Goal: Register for event/course

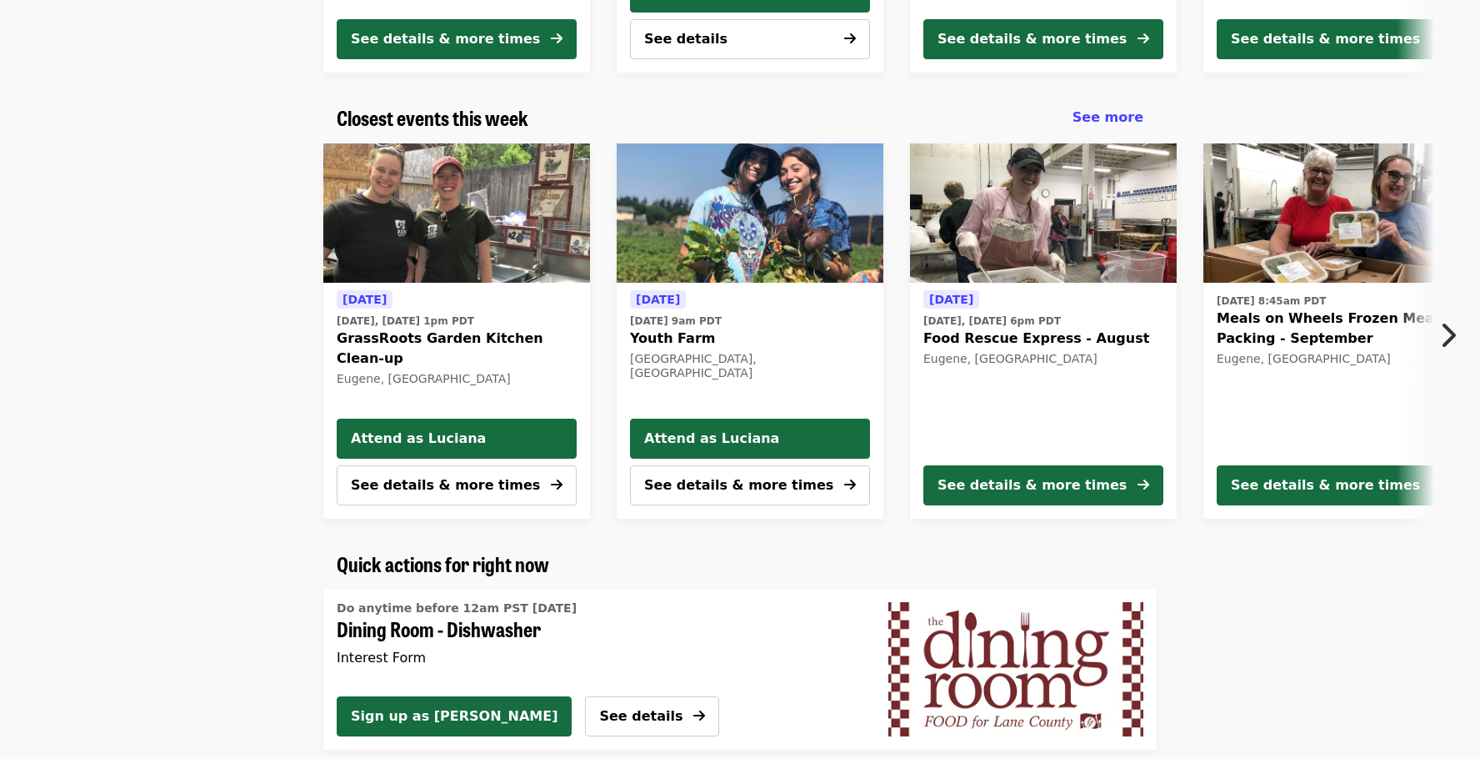
scroll to position [504, 0]
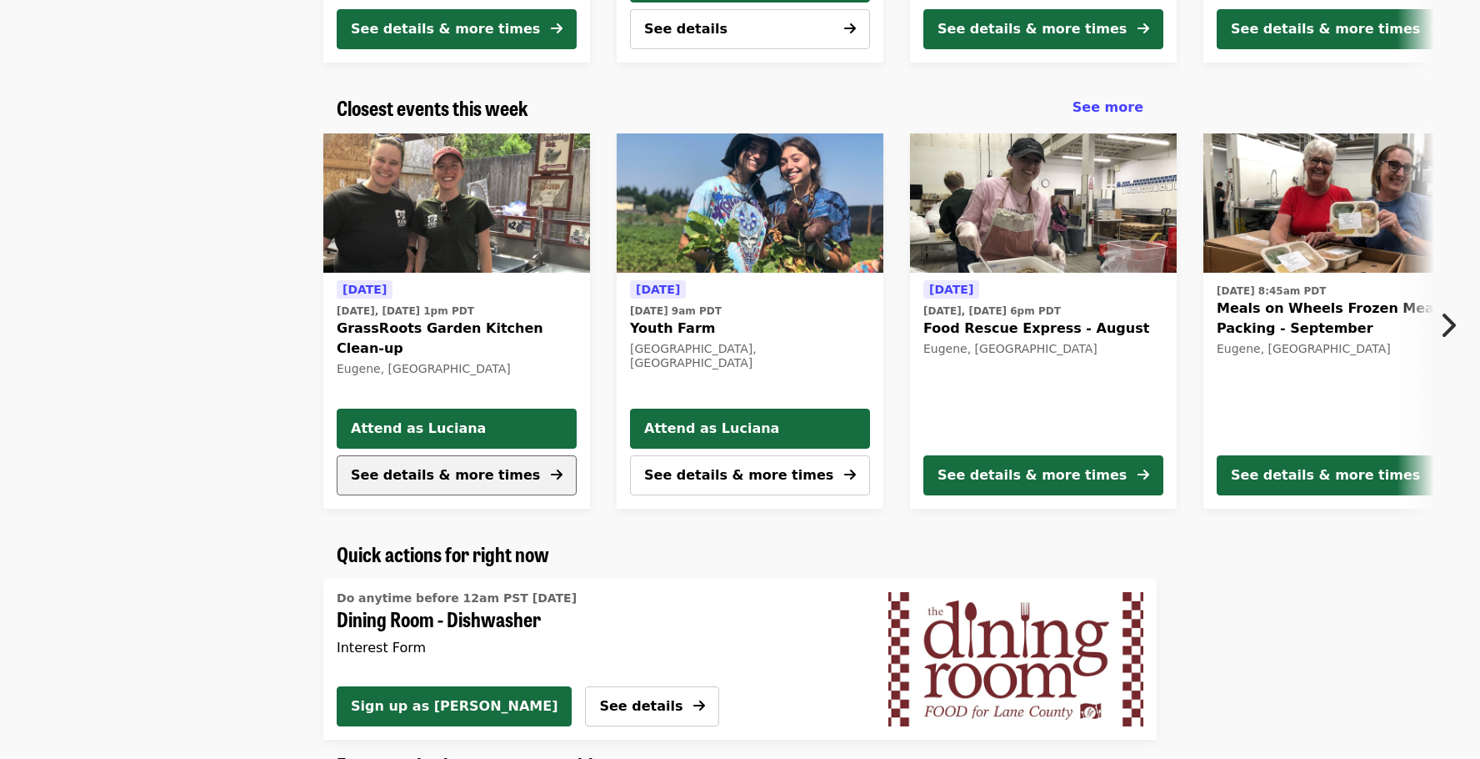
click at [476, 473] on span "See details & more times" at bounding box center [445, 475] width 189 height 16
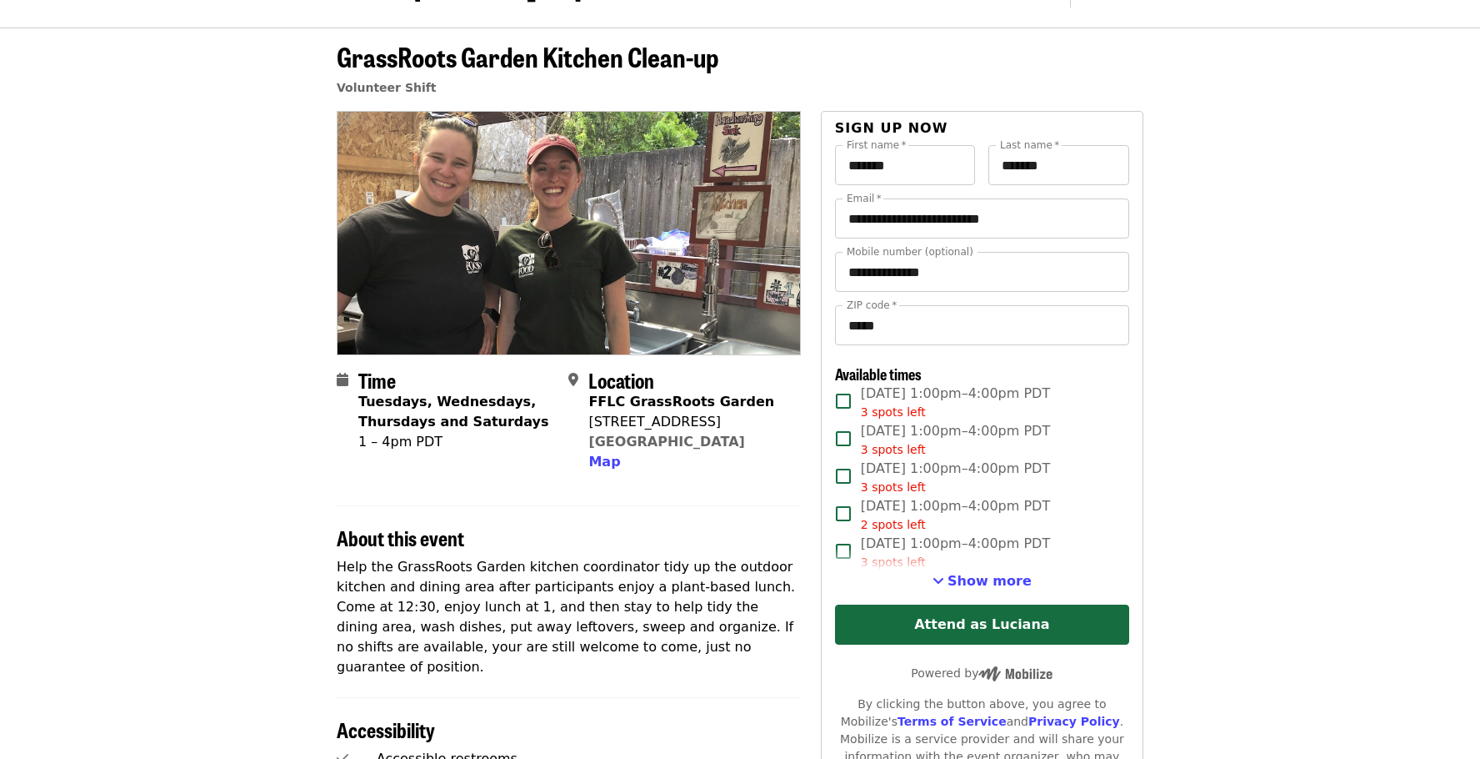
scroll to position [48, 0]
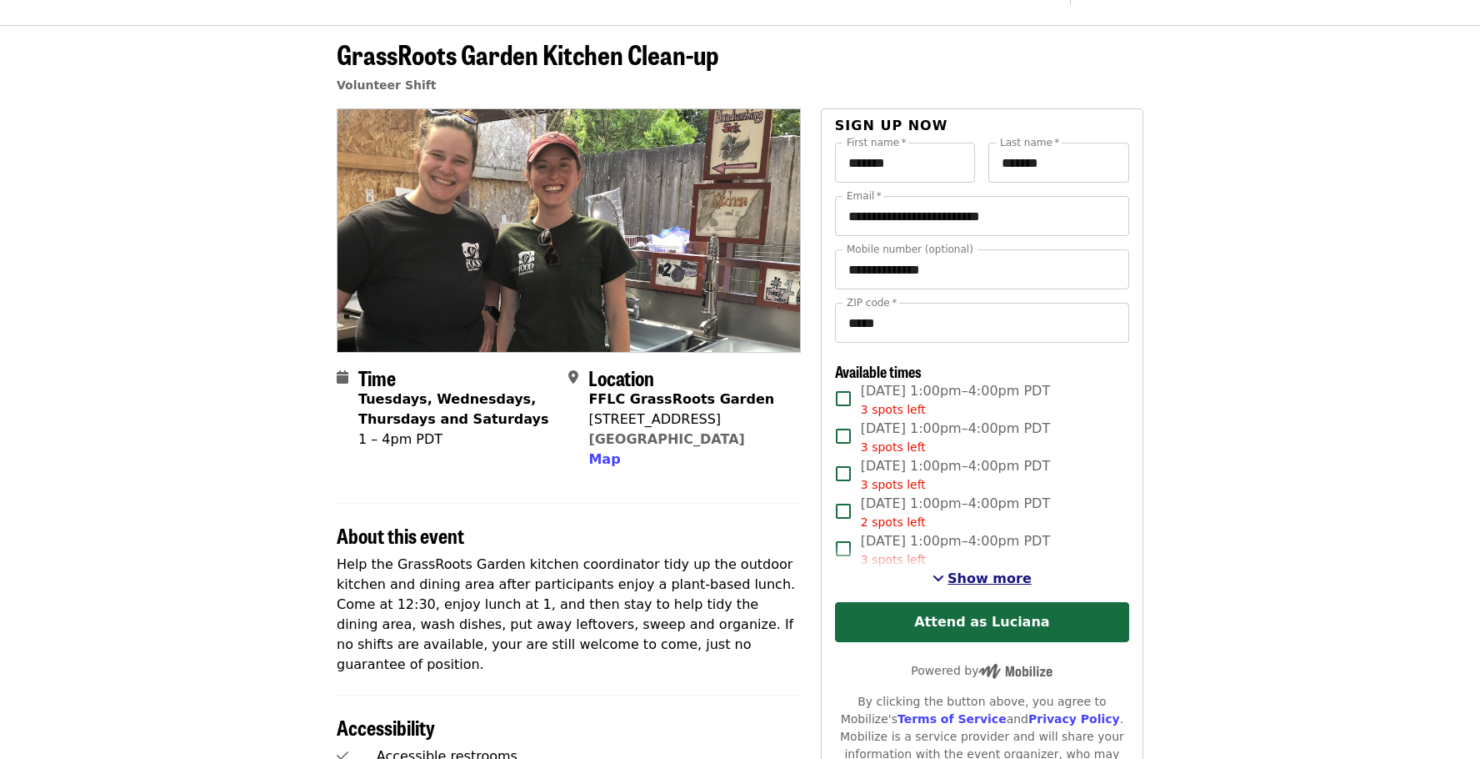
click at [967, 584] on span "Show more" at bounding box center [990, 578] width 84 height 16
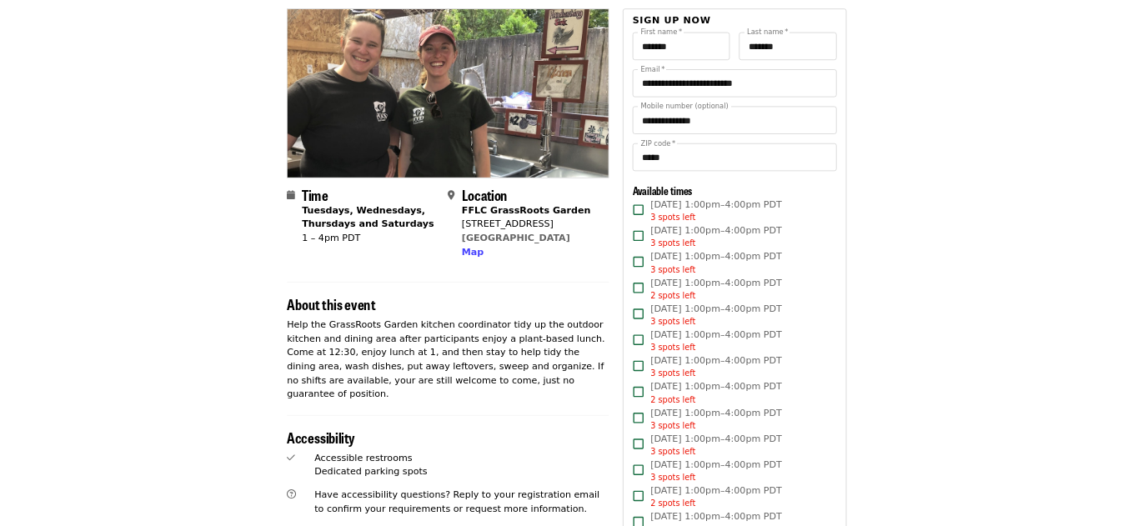
scroll to position [0, 0]
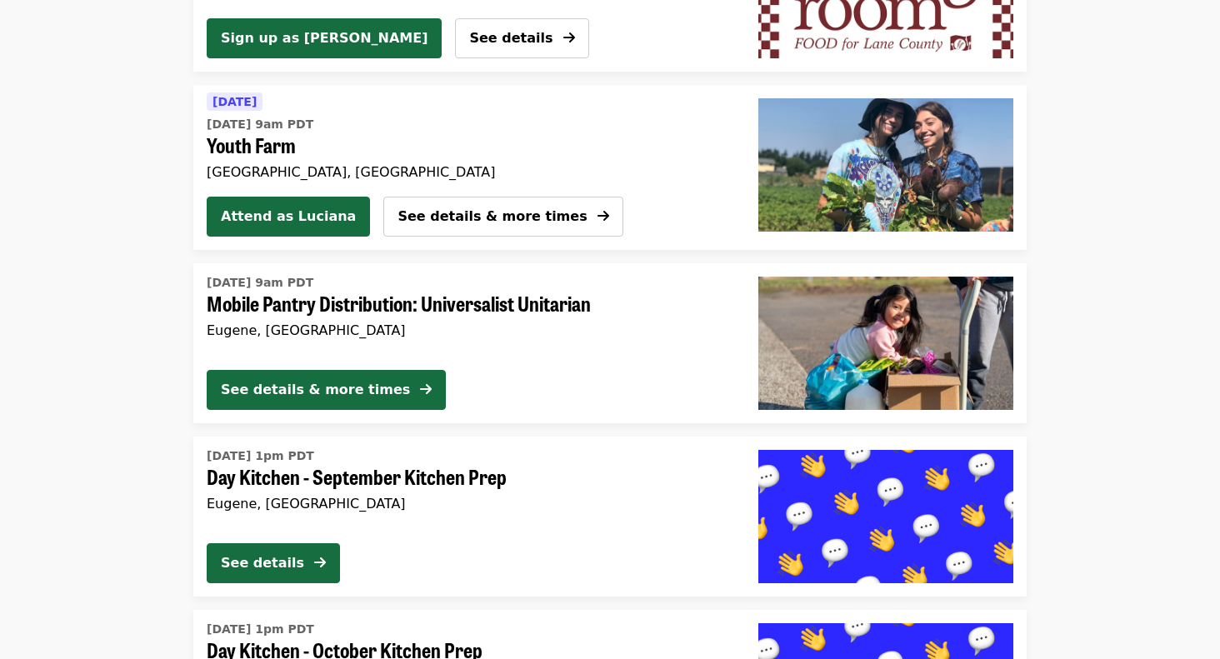
scroll to position [1915, 0]
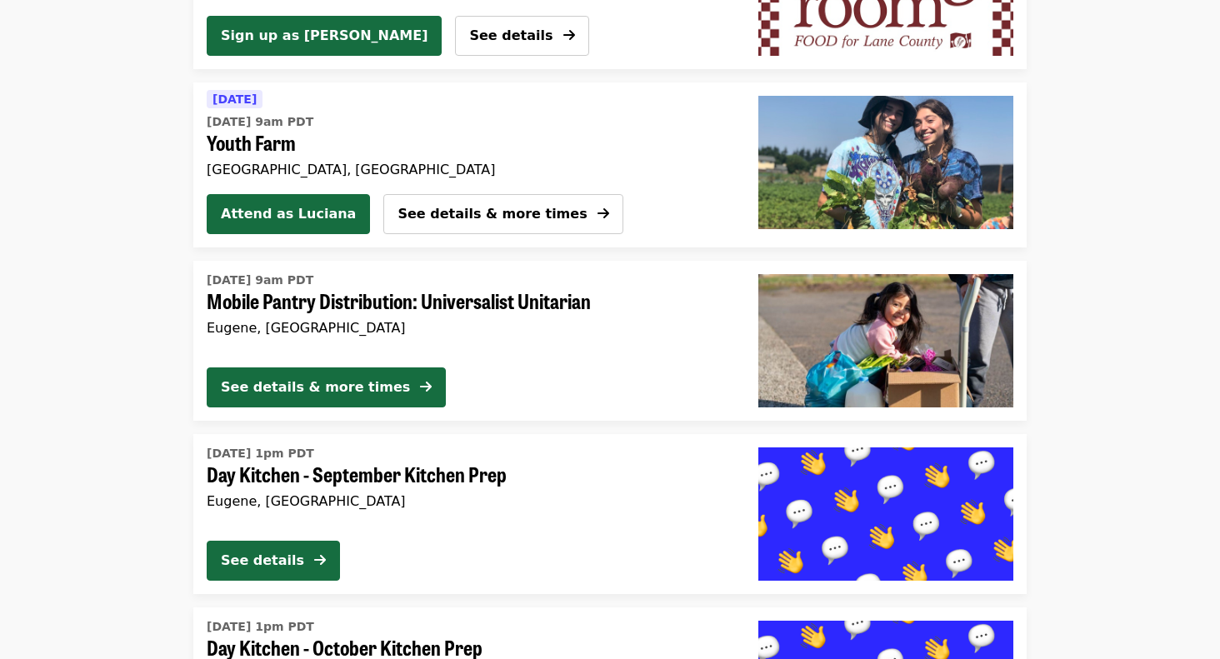
click at [246, 120] on time "[DATE] 9am PDT" at bounding box center [260, 122] width 107 height 18
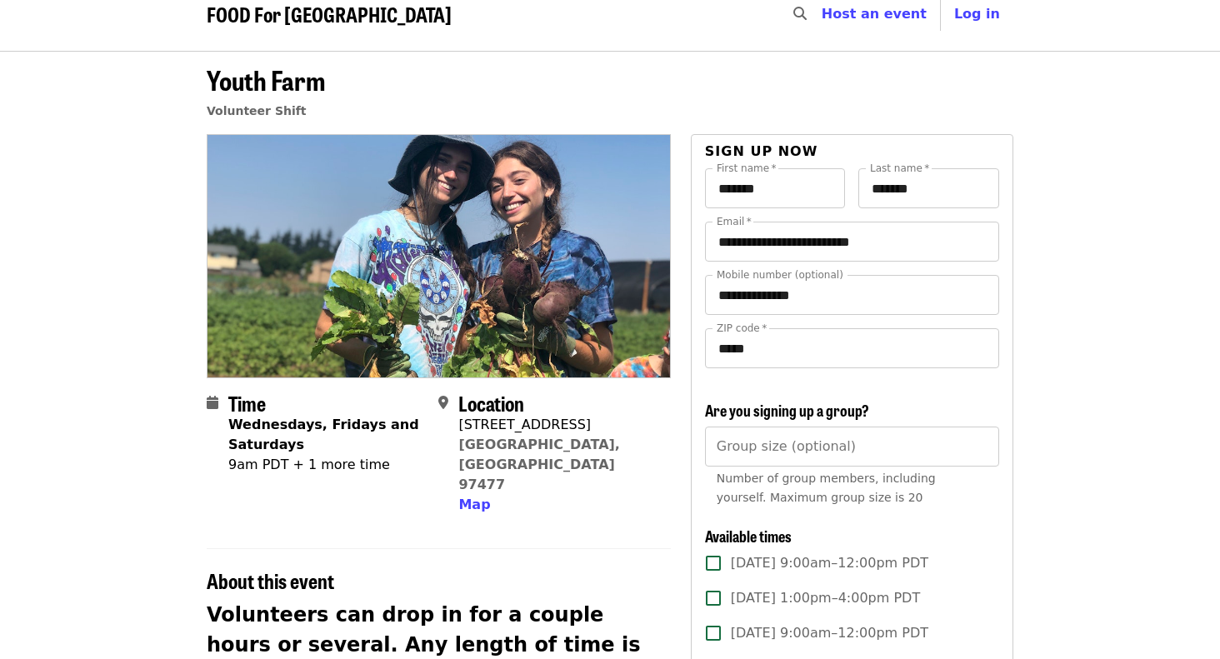
scroll to position [14, 0]
